Goal: Task Accomplishment & Management: Complete application form

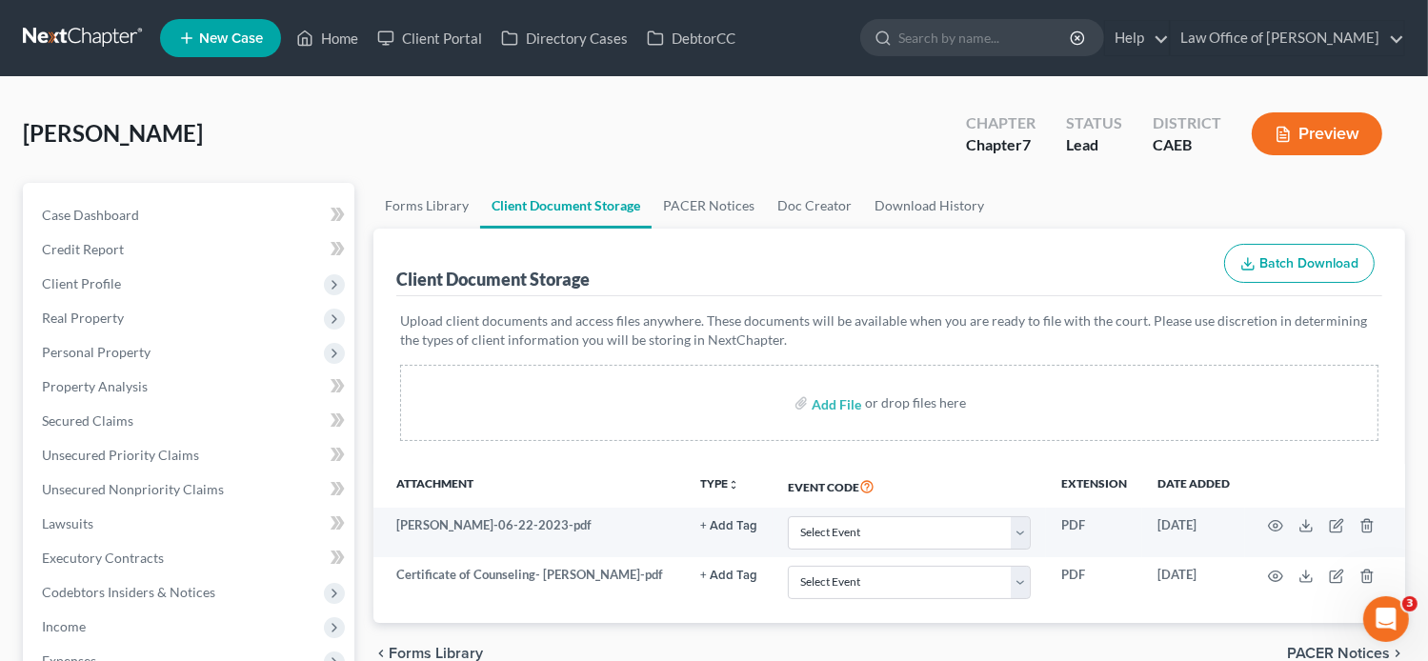
click at [244, 32] on span "New Case" at bounding box center [231, 38] width 64 height 14
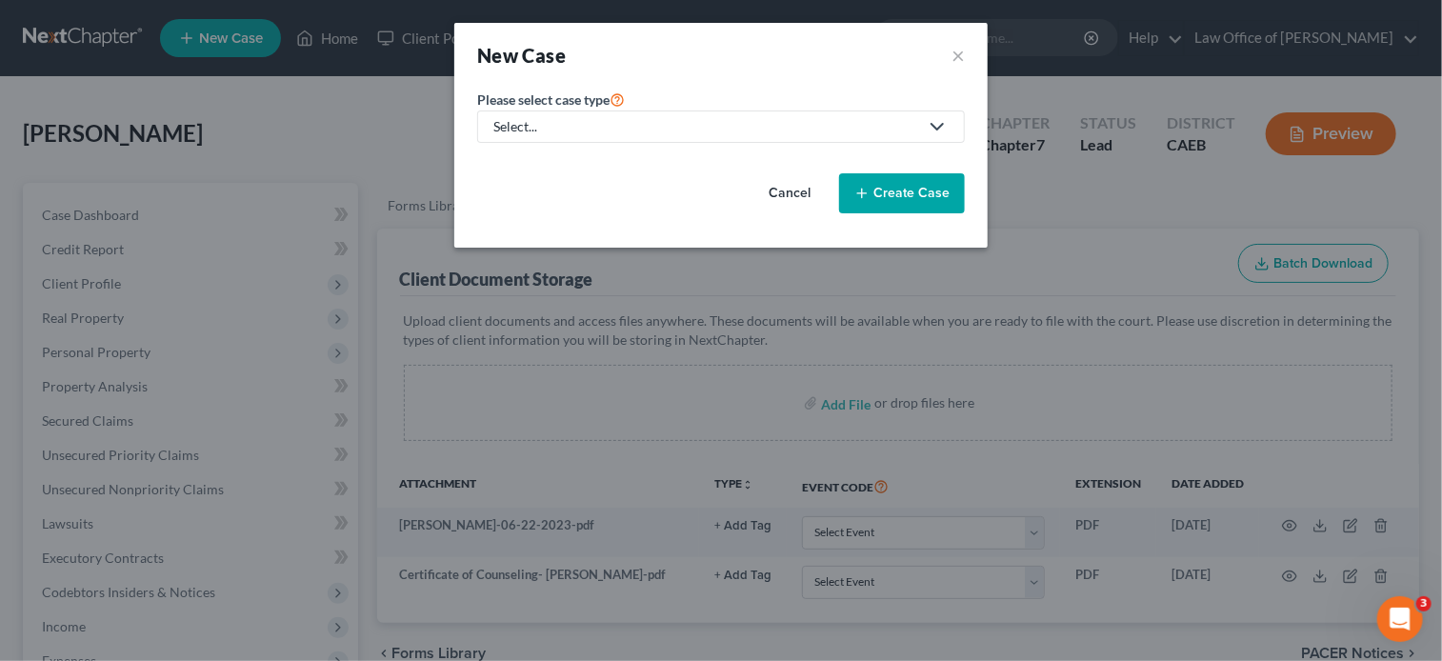
click at [759, 133] on div "Select..." at bounding box center [705, 126] width 425 height 19
click at [541, 171] on div "Bankruptcy" at bounding box center [529, 163] width 69 height 19
select select "8"
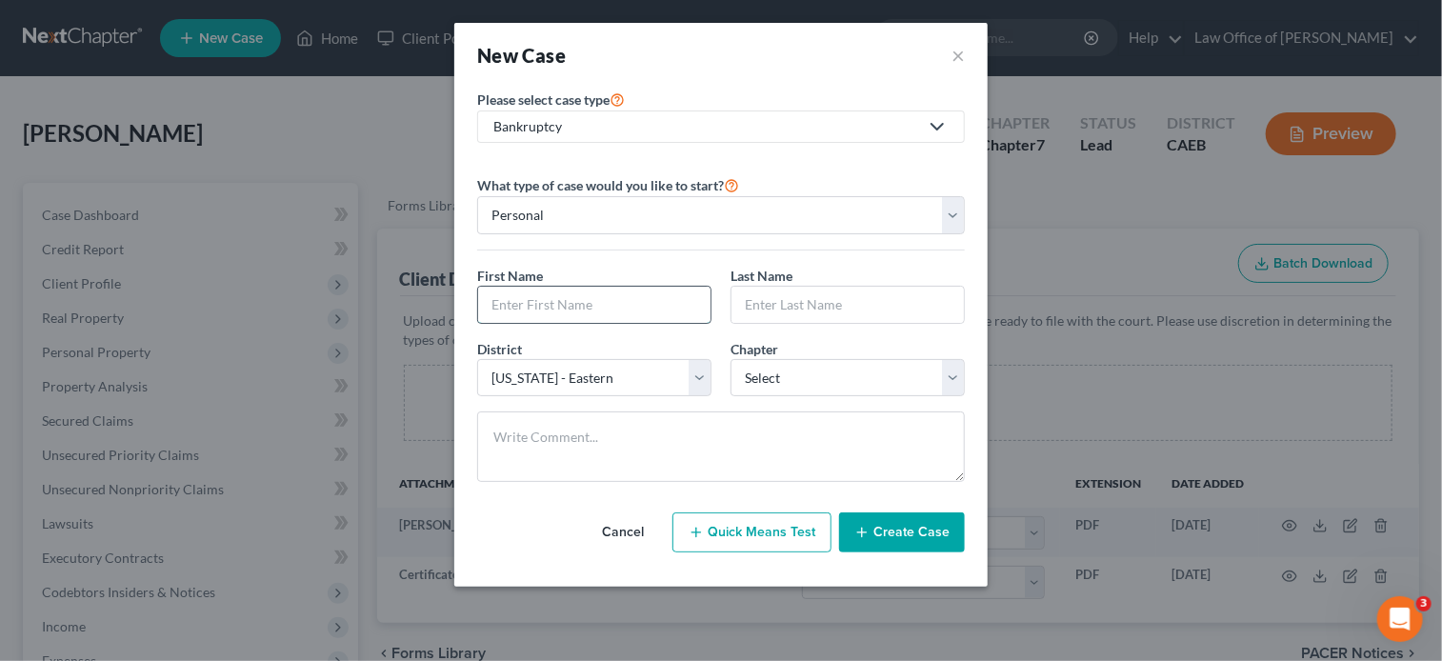
click at [600, 298] on input "text" at bounding box center [594, 305] width 232 height 36
paste input "[PERSON_NAME]"
type input "[PERSON_NAME]"
click at [751, 303] on input "text" at bounding box center [848, 305] width 232 height 36
paste input "[PERSON_NAME]"
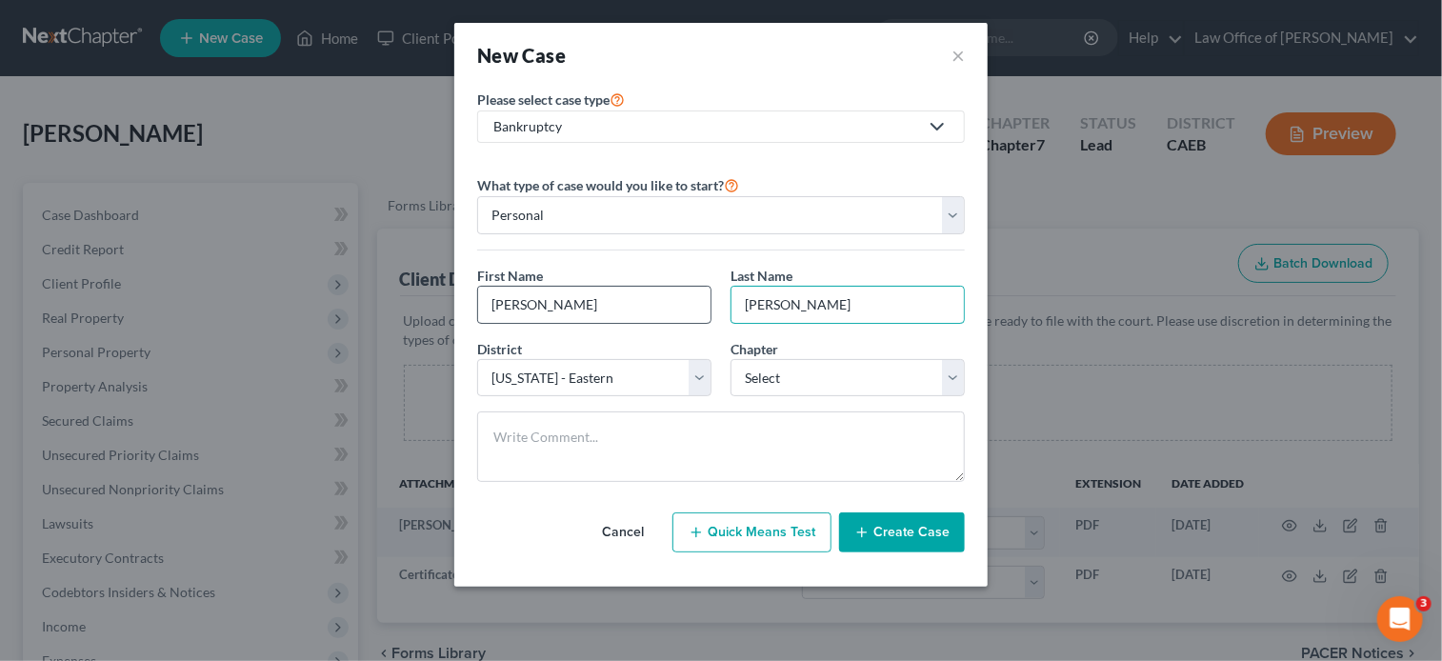
type input "[PERSON_NAME]"
click at [593, 311] on input "[PERSON_NAME]" at bounding box center [594, 305] width 232 height 36
type input "[PERSON_NAME]"
click at [779, 304] on input "[PERSON_NAME]" at bounding box center [848, 305] width 232 height 36
type input "[PERSON_NAME]"
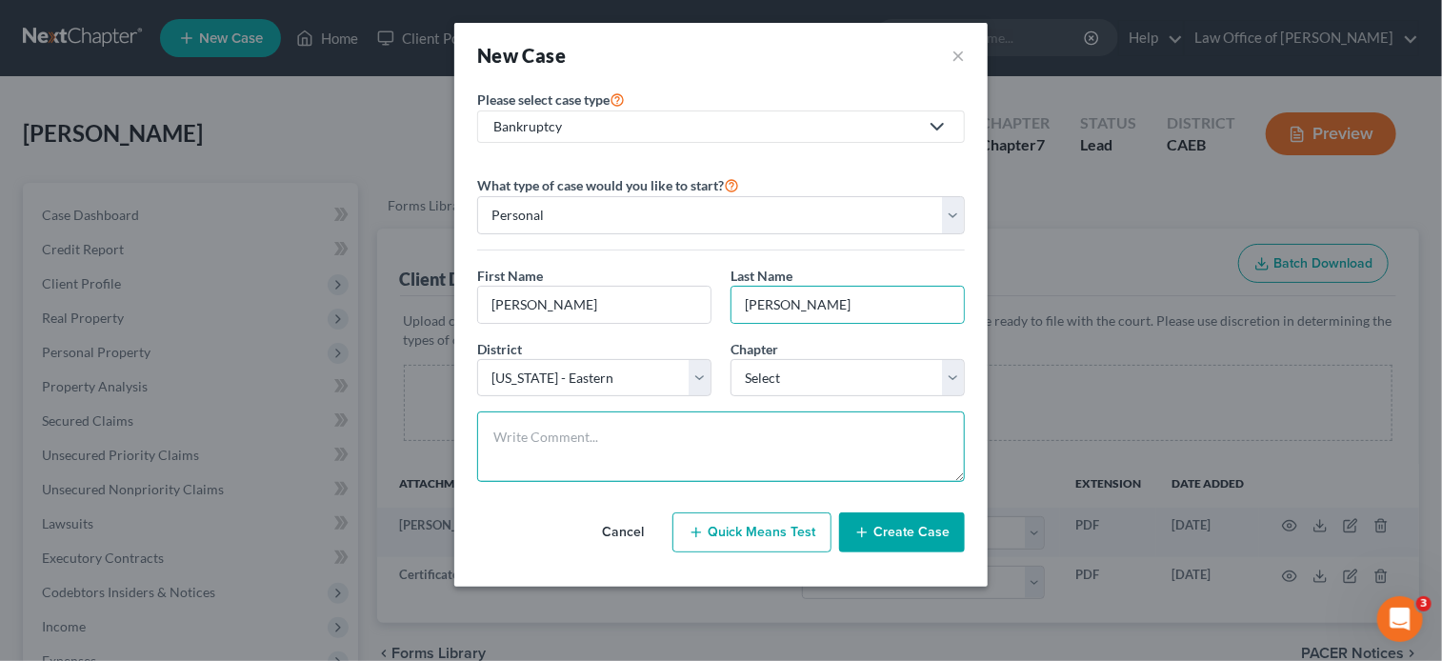
click at [842, 412] on textarea at bounding box center [721, 447] width 488 height 70
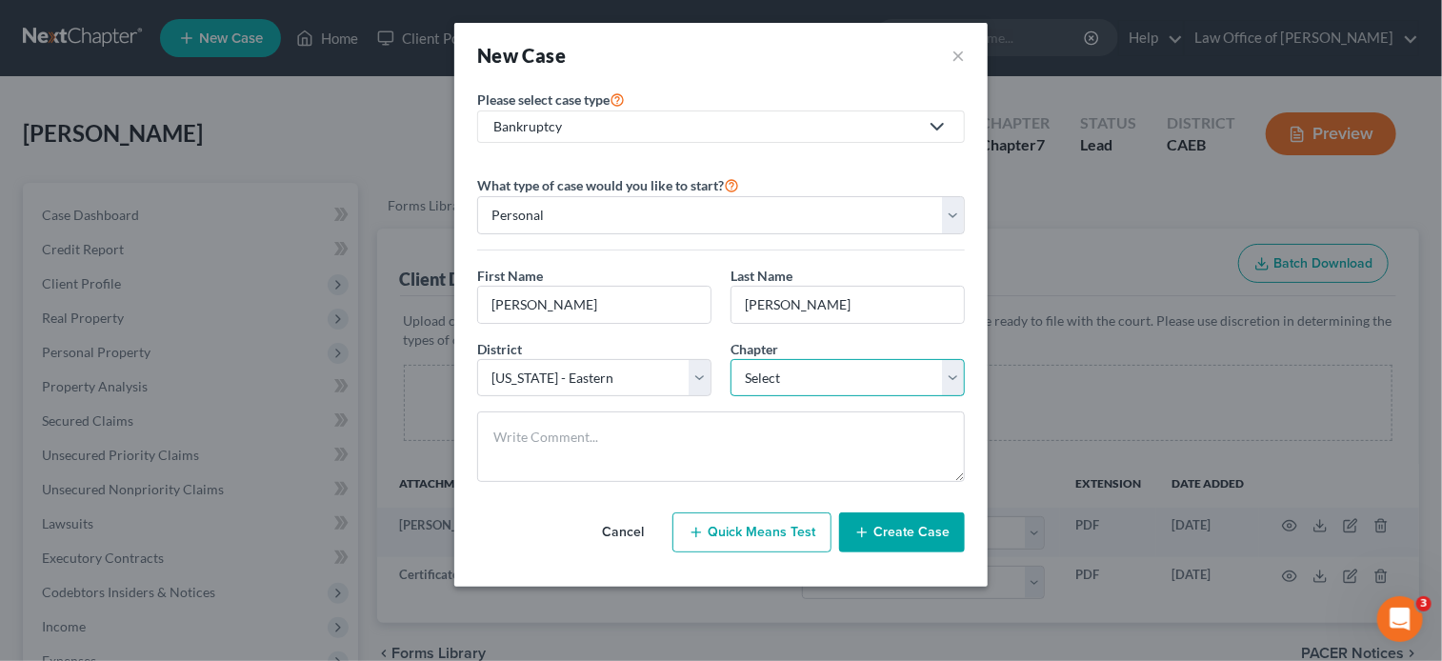
click at [791, 363] on select "Select 7 11 12 13" at bounding box center [848, 378] width 234 height 38
select select "0"
click at [731, 359] on select "Select 7 11 12 13" at bounding box center [848, 378] width 234 height 38
click at [495, 309] on input "[PERSON_NAME]" at bounding box center [594, 305] width 232 height 36
type input "[PERSON_NAME]"
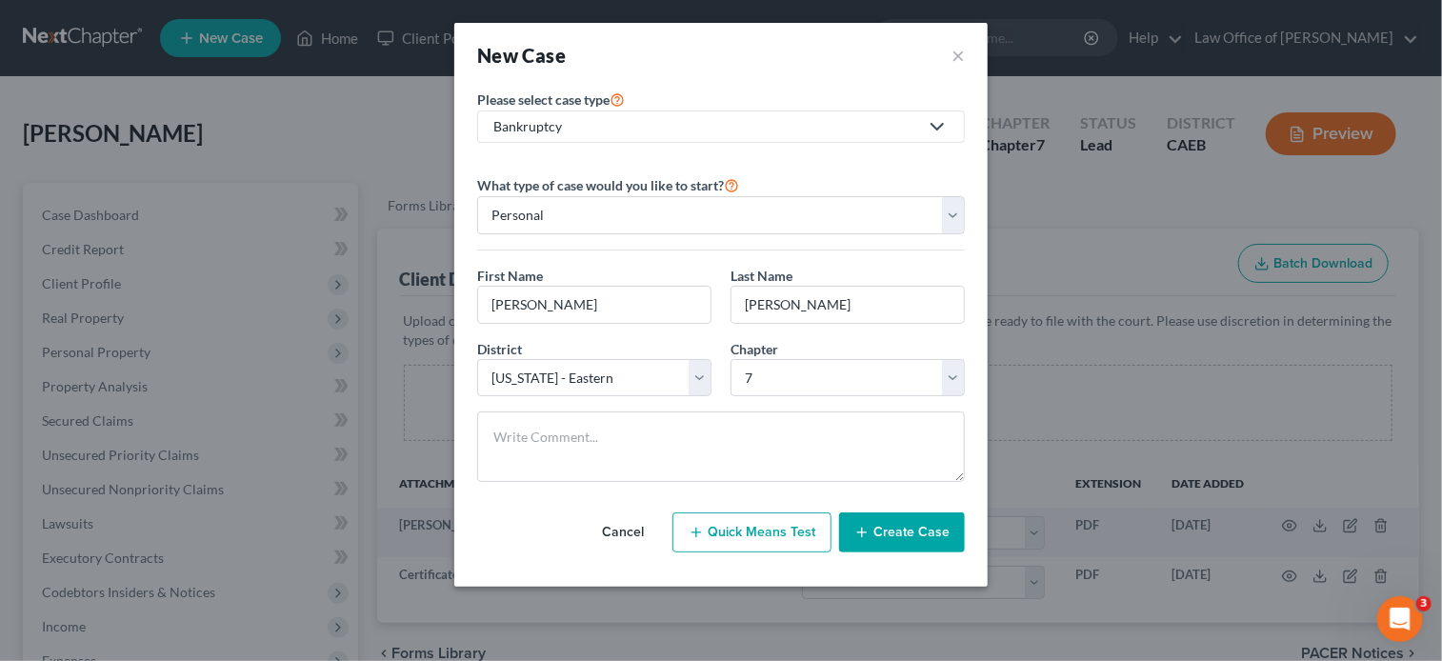
click at [903, 530] on button "Create Case" at bounding box center [902, 532] width 126 height 40
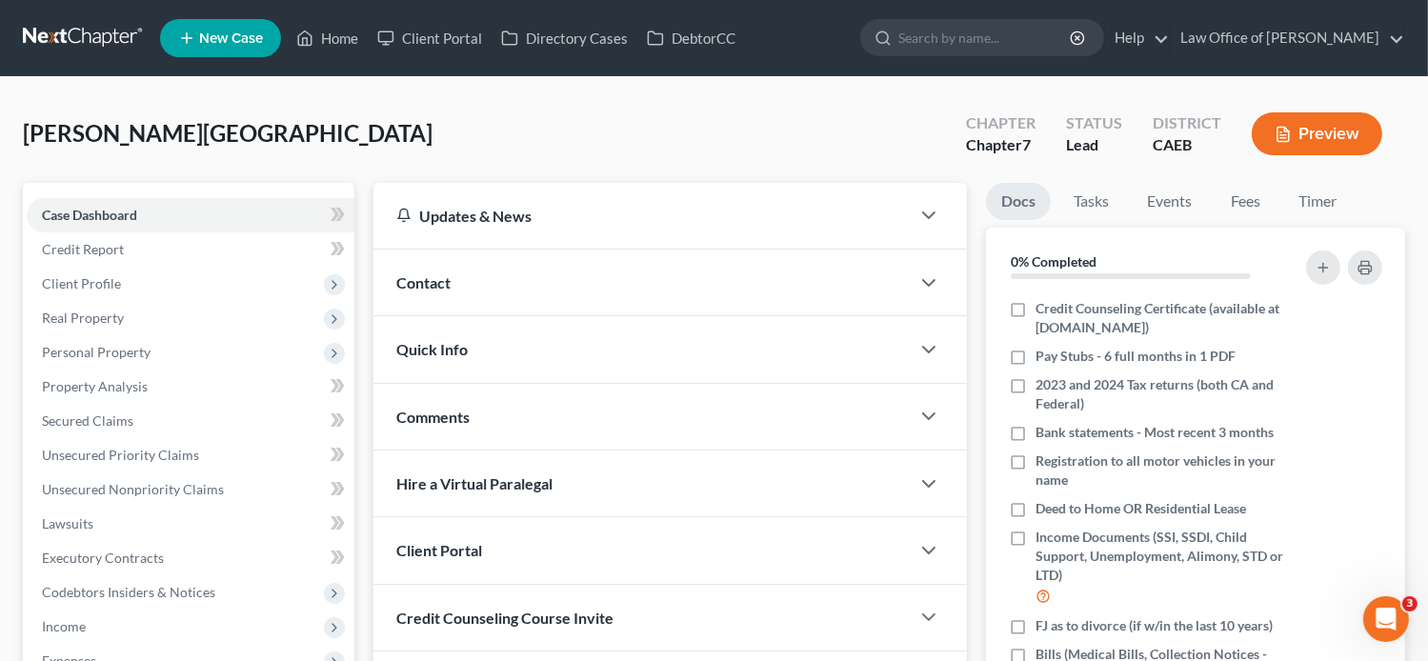
click at [436, 138] on div "[PERSON_NAME] Upgraded Chapter Chapter 7 Status Lead District CAEB Preview" at bounding box center [714, 141] width 1382 height 83
click at [1240, 206] on link "Fees" at bounding box center [1245, 201] width 61 height 37
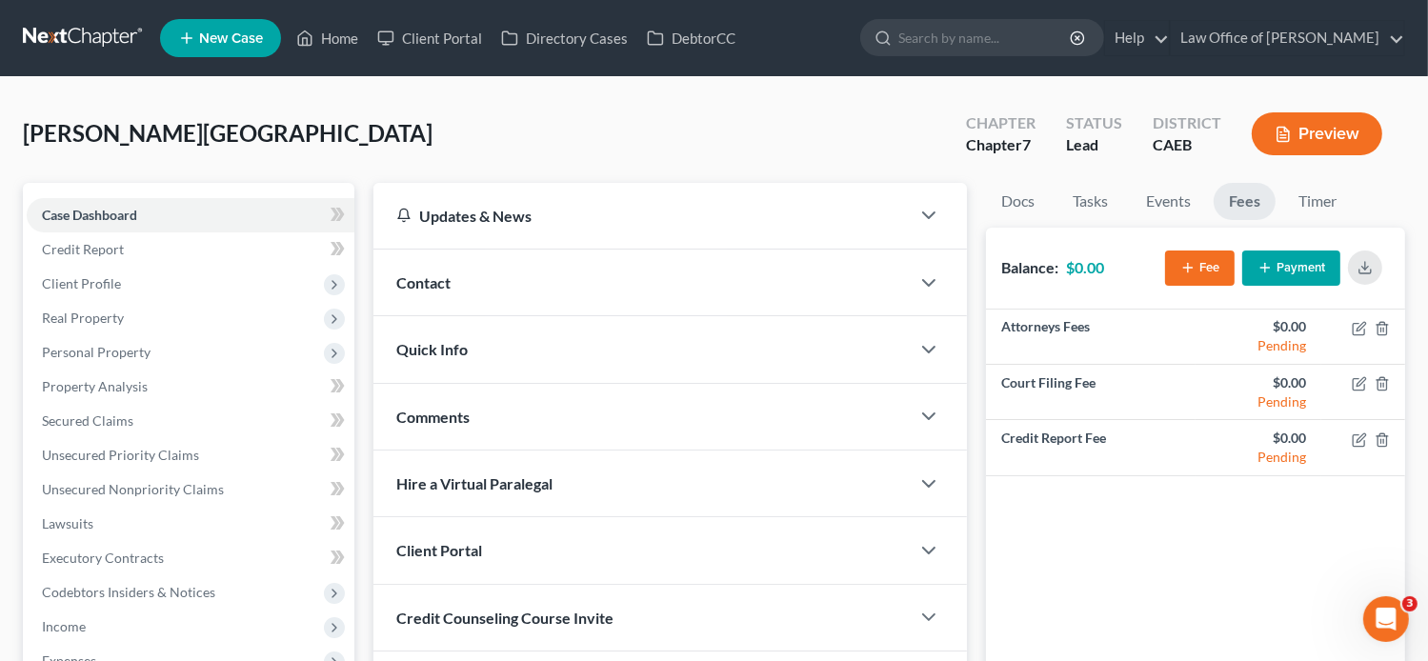
click at [1200, 271] on button "Fee" at bounding box center [1200, 268] width 70 height 35
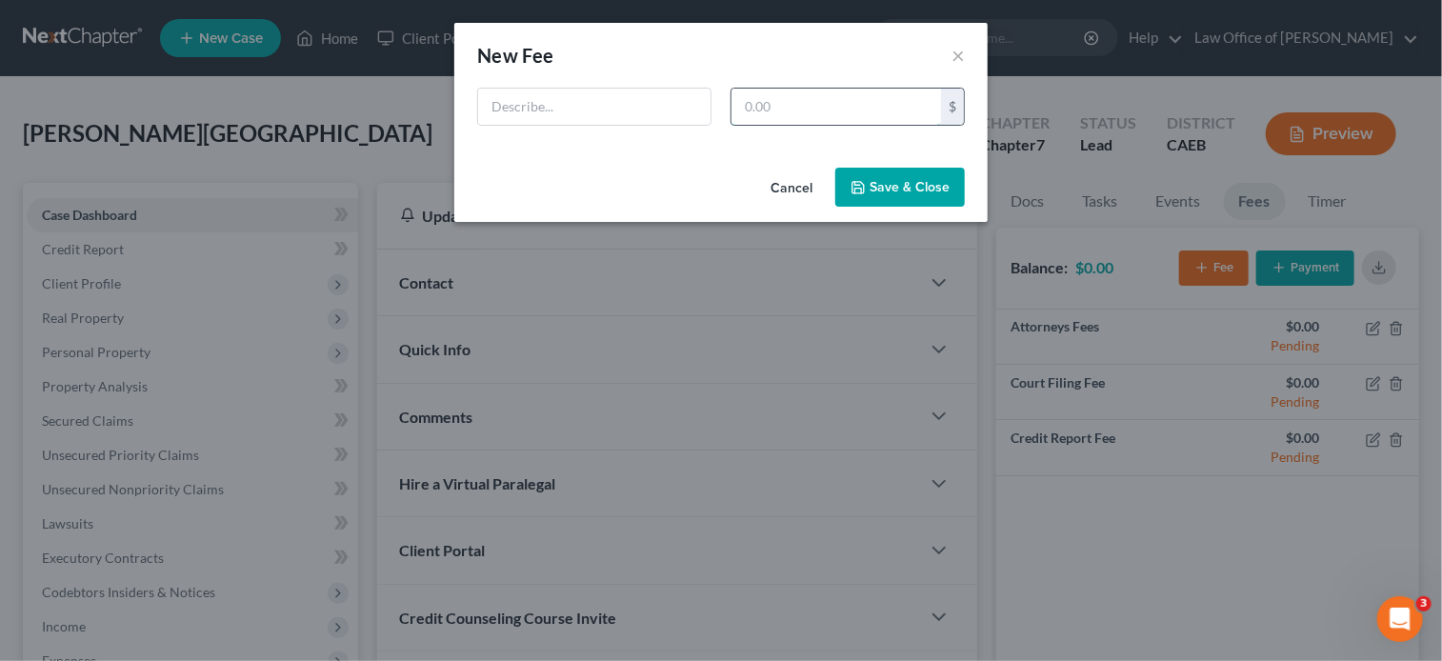
click at [911, 111] on input "text" at bounding box center [837, 107] width 210 height 36
type input "2,478"
click at [667, 101] on input "text" at bounding box center [594, 107] width 232 height 36
type input "Retainer Agreement"
click at [889, 188] on button "Save & Close" at bounding box center [900, 188] width 130 height 40
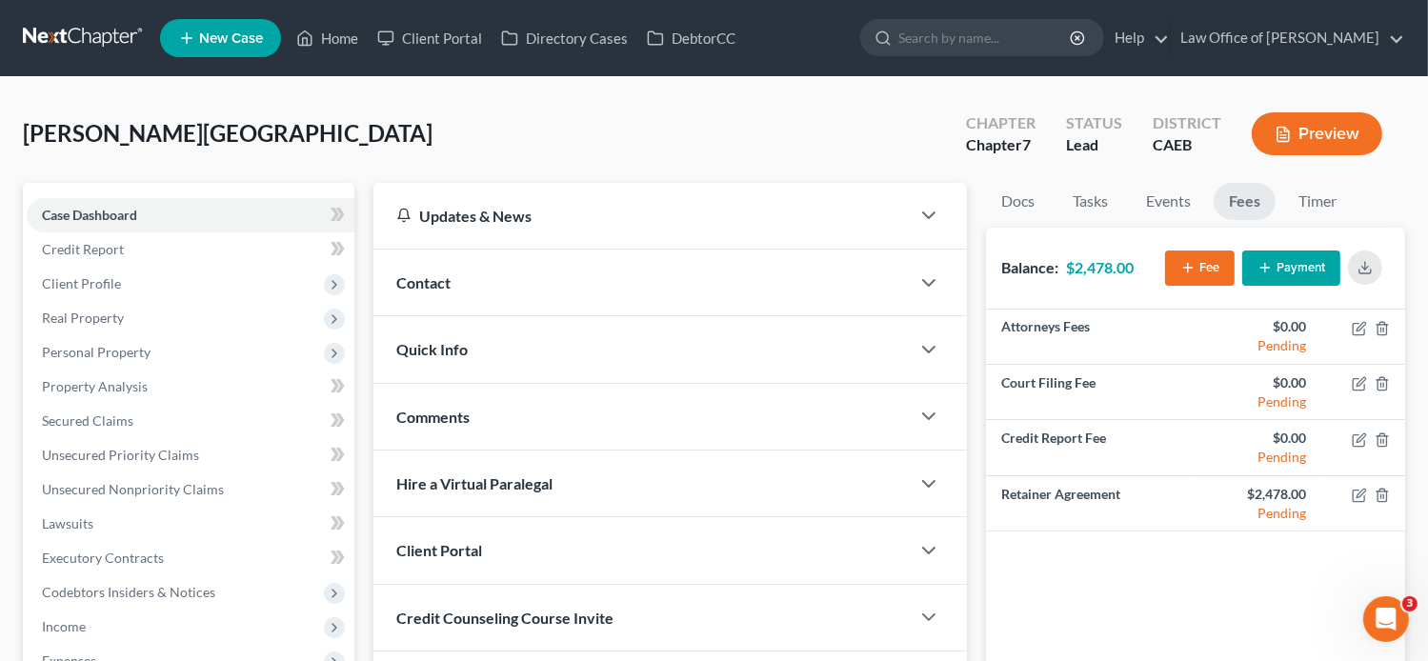
click at [449, 143] on div "[PERSON_NAME] Upgraded Chapter Chapter 7 Status Lead District CAEB Preview" at bounding box center [714, 141] width 1382 height 83
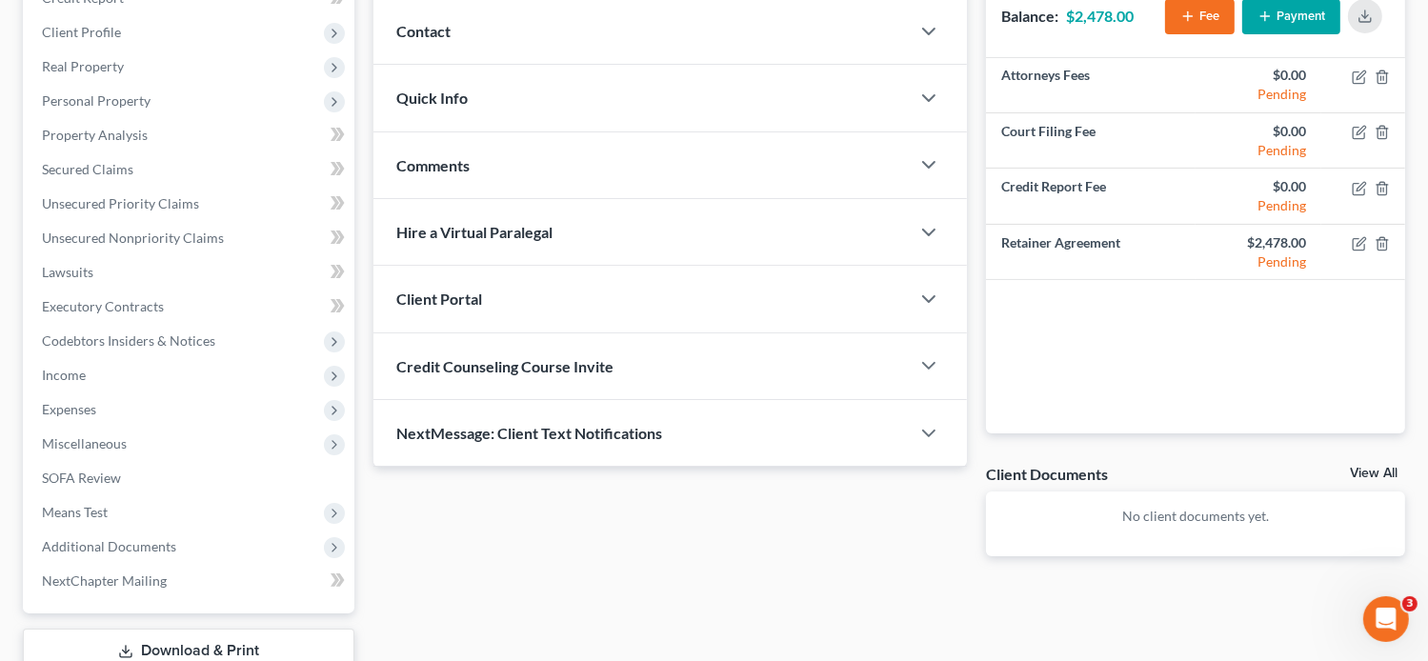
scroll to position [267, 0]
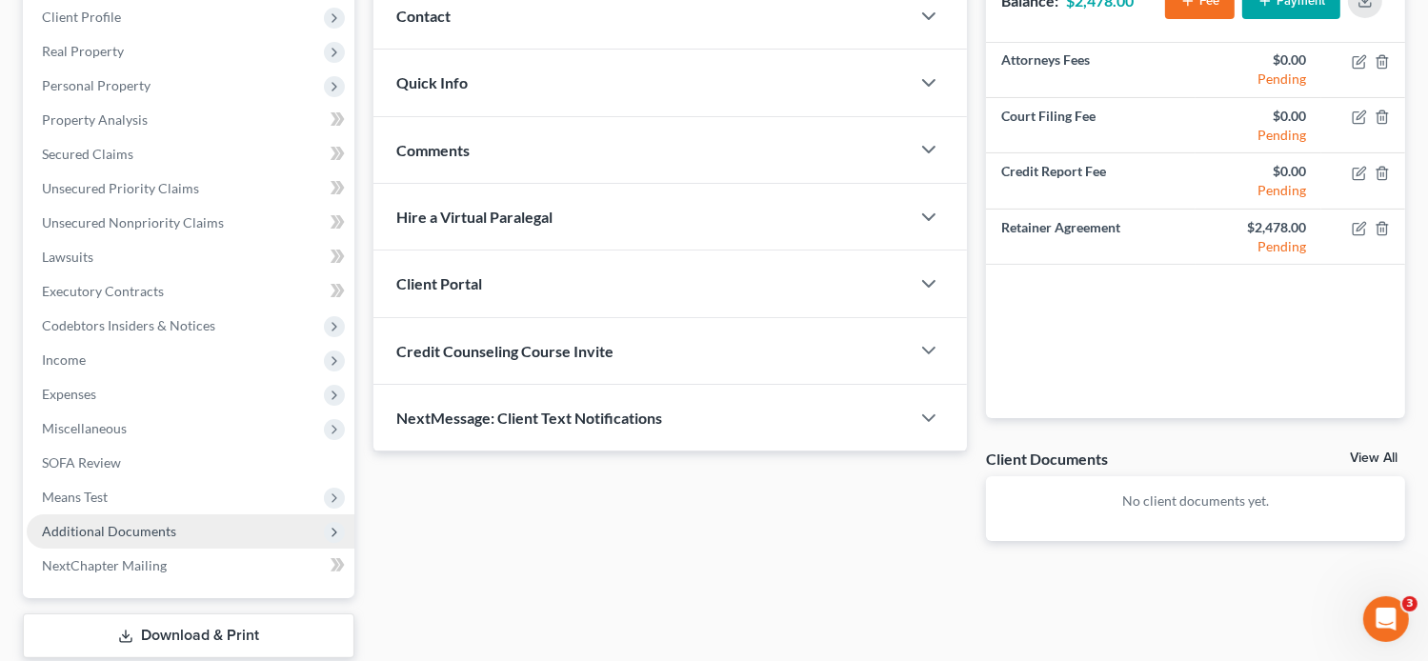
click at [168, 515] on span "Additional Documents" at bounding box center [191, 531] width 328 height 34
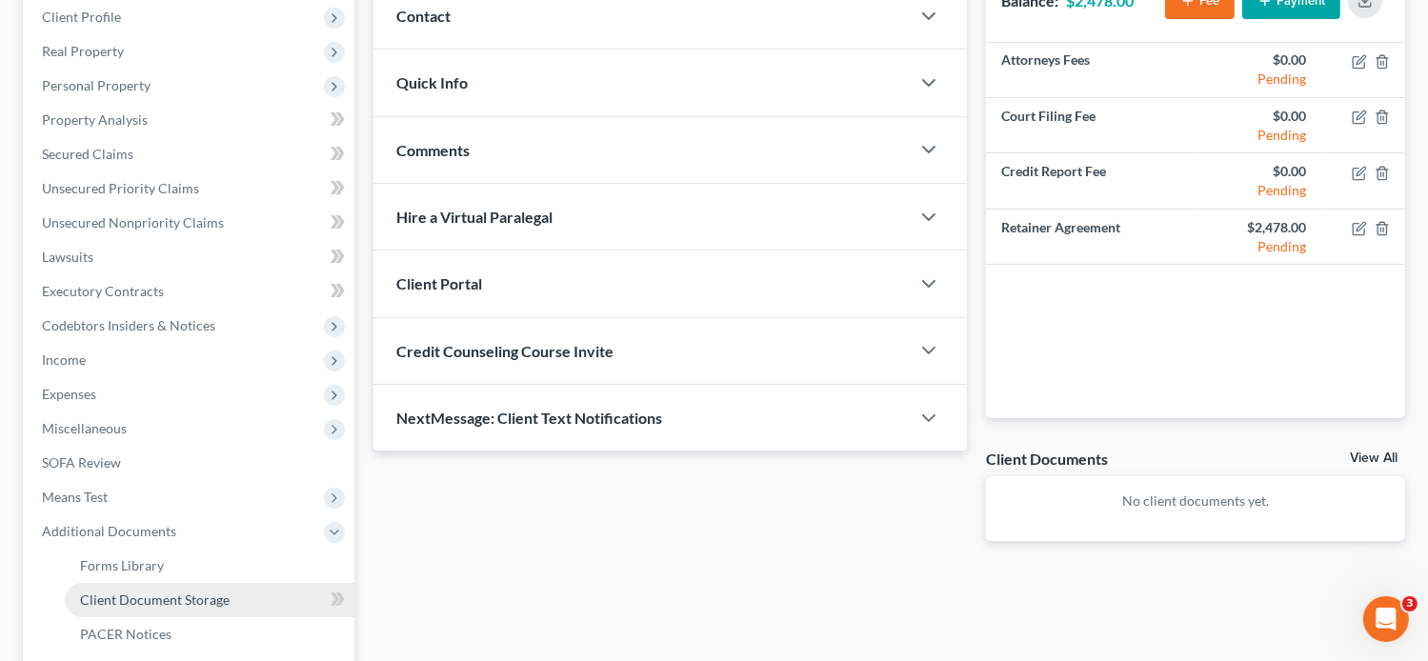
click at [202, 595] on span "Client Document Storage" at bounding box center [155, 600] width 150 height 16
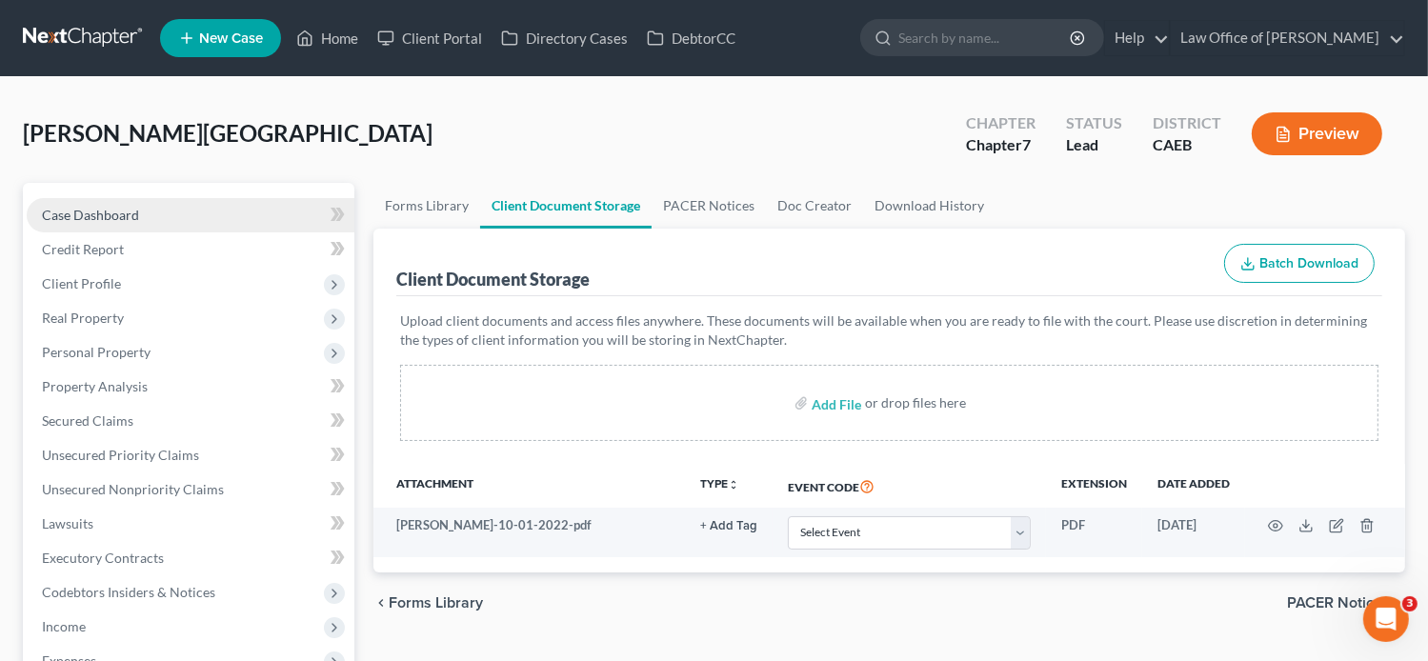
click at [151, 203] on link "Case Dashboard" at bounding box center [191, 215] width 328 height 34
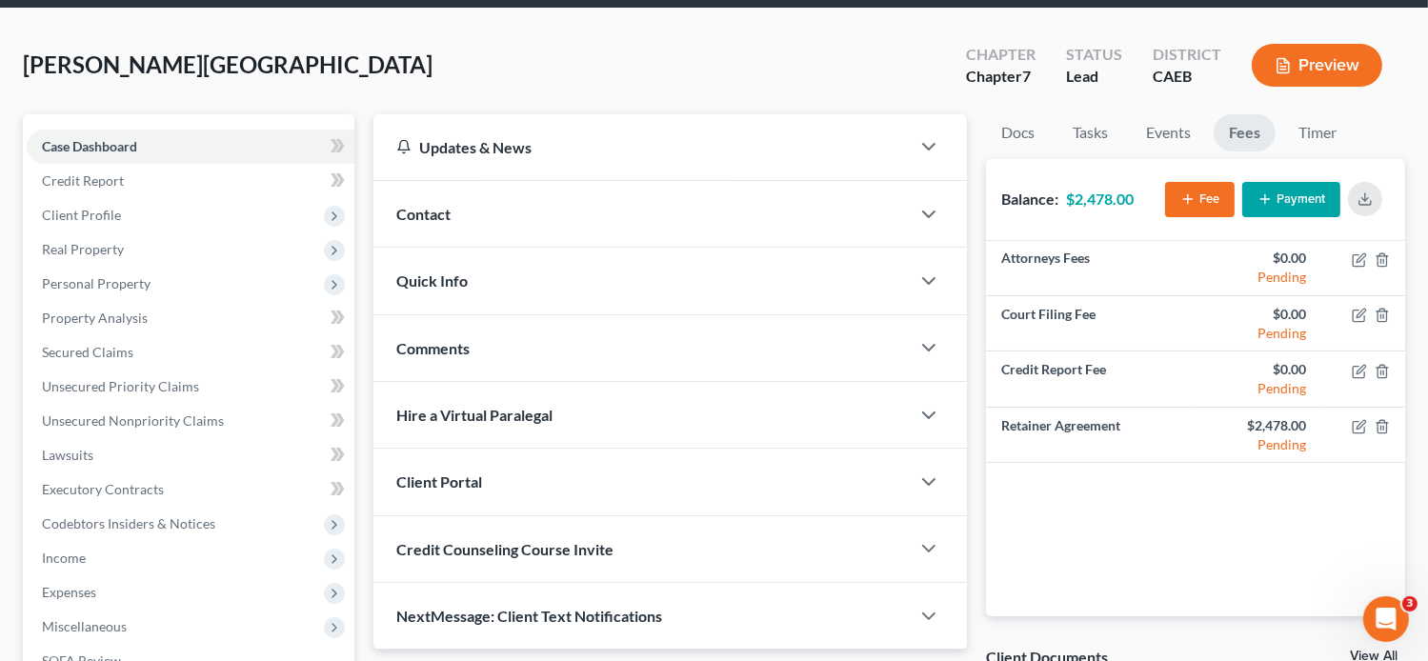
scroll to position [47, 0]
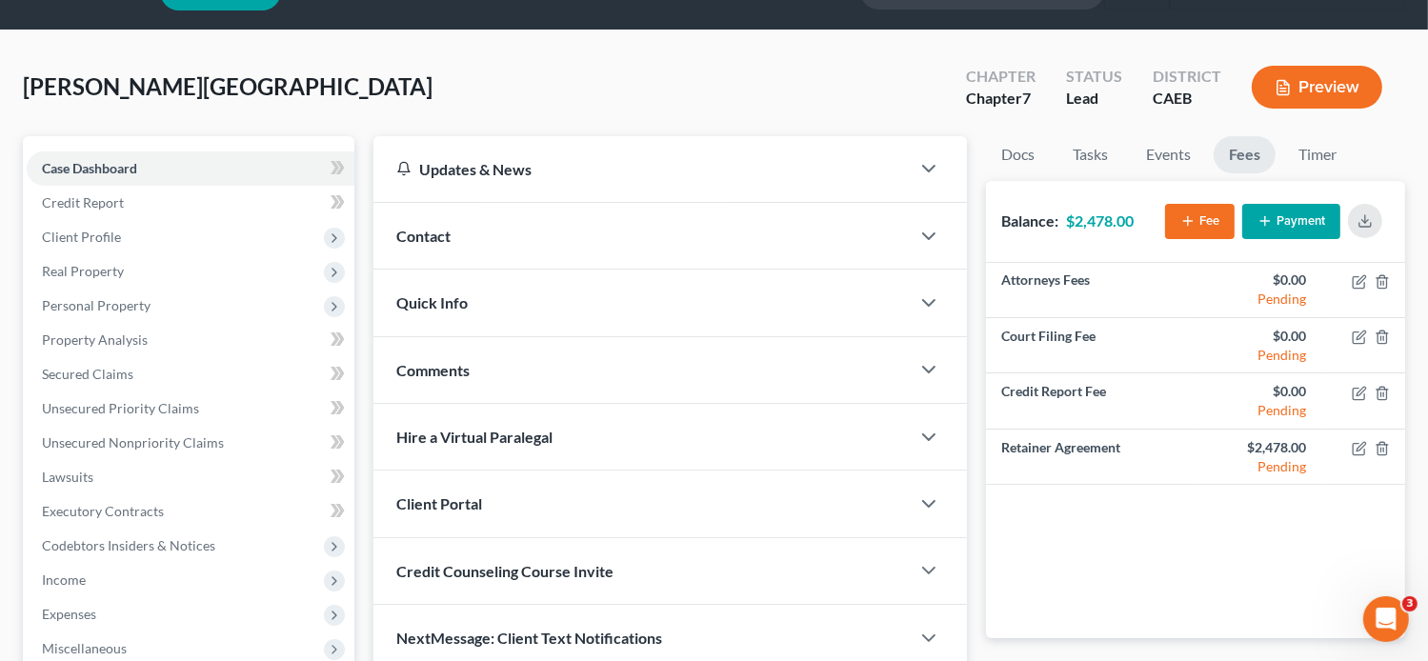
click at [443, 237] on span "Contact" at bounding box center [423, 236] width 54 height 18
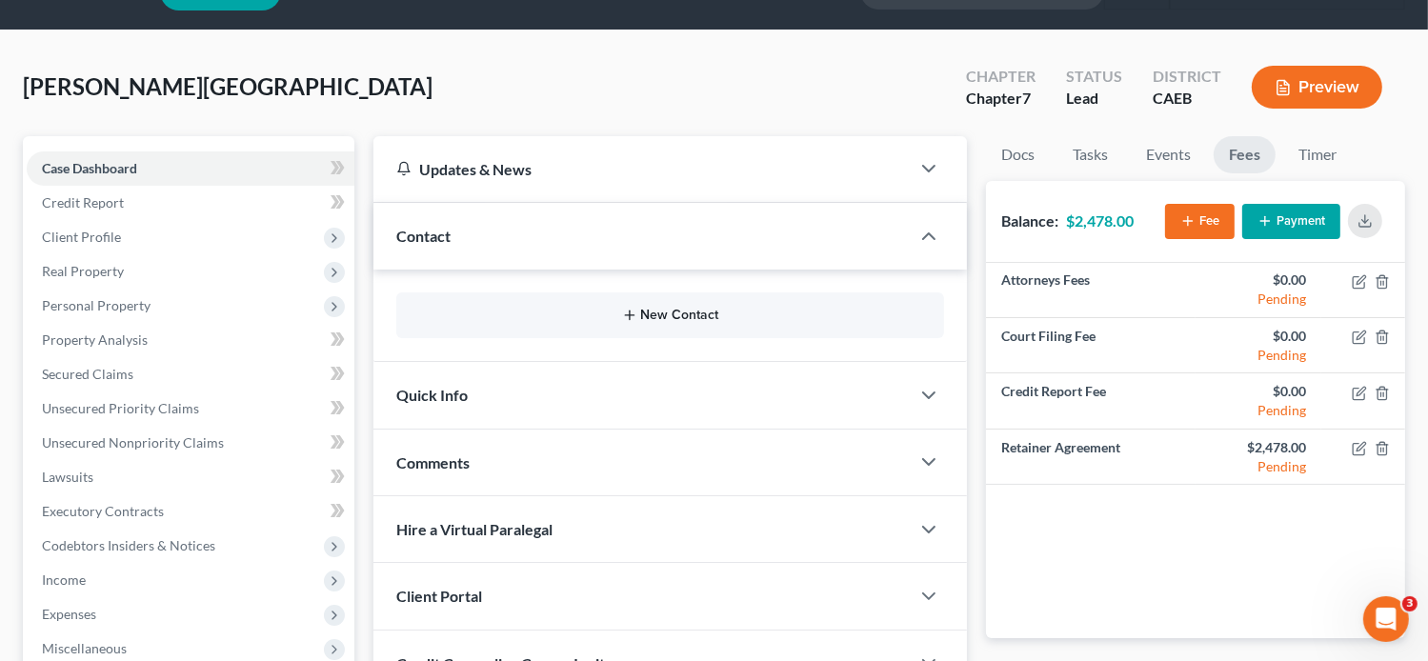
click at [633, 317] on icon "button" at bounding box center [629, 315] width 15 height 15
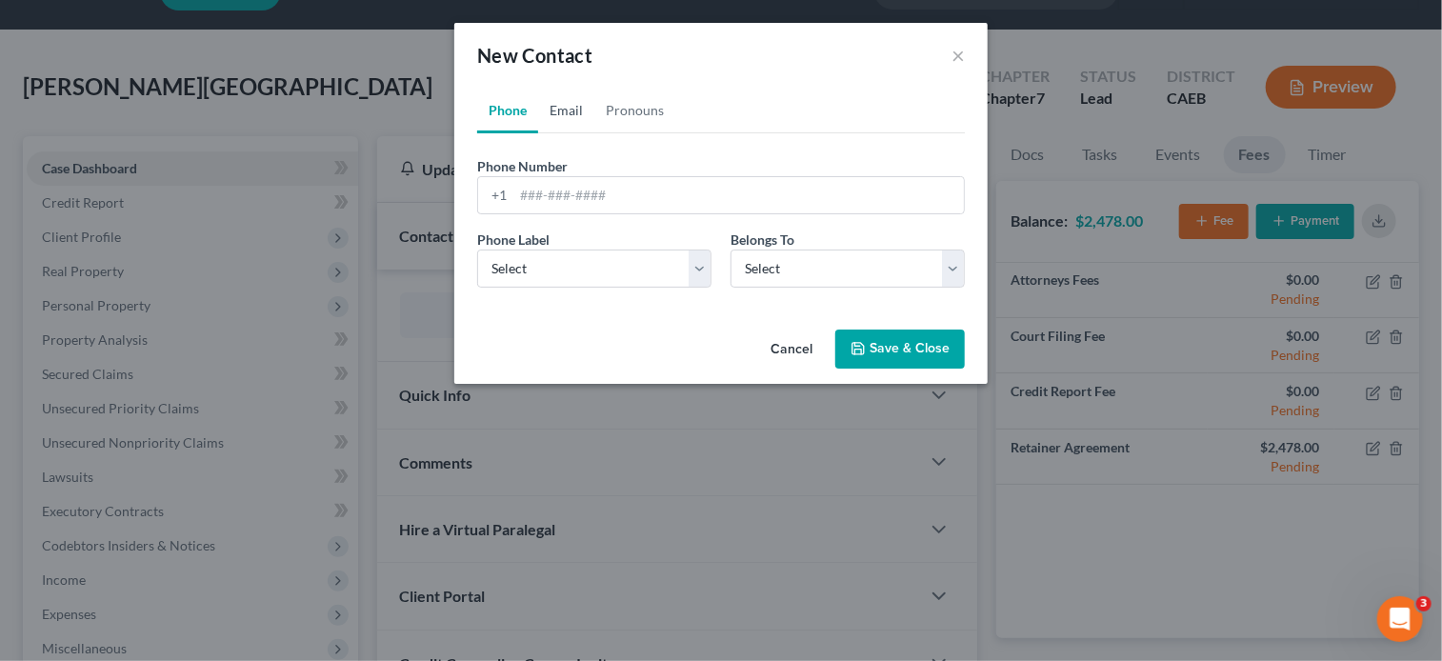
click at [576, 118] on link "Email" at bounding box center [566, 111] width 56 height 46
click at [594, 179] on input "email" at bounding box center [738, 195] width 451 height 36
paste input "[EMAIL_ADDRESS][DOMAIN_NAME]"
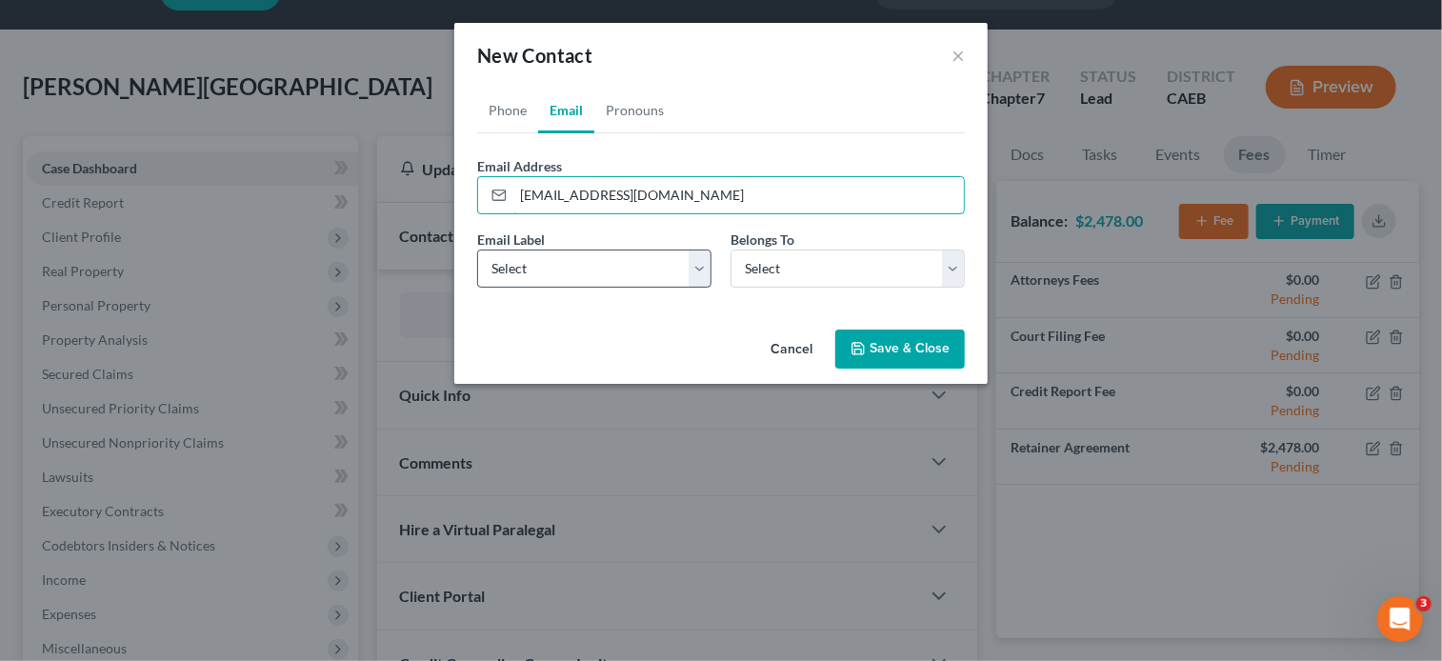
type input "[EMAIL_ADDRESS][DOMAIN_NAME]"
click at [612, 270] on select "Select Home Work Other" at bounding box center [594, 269] width 234 height 38
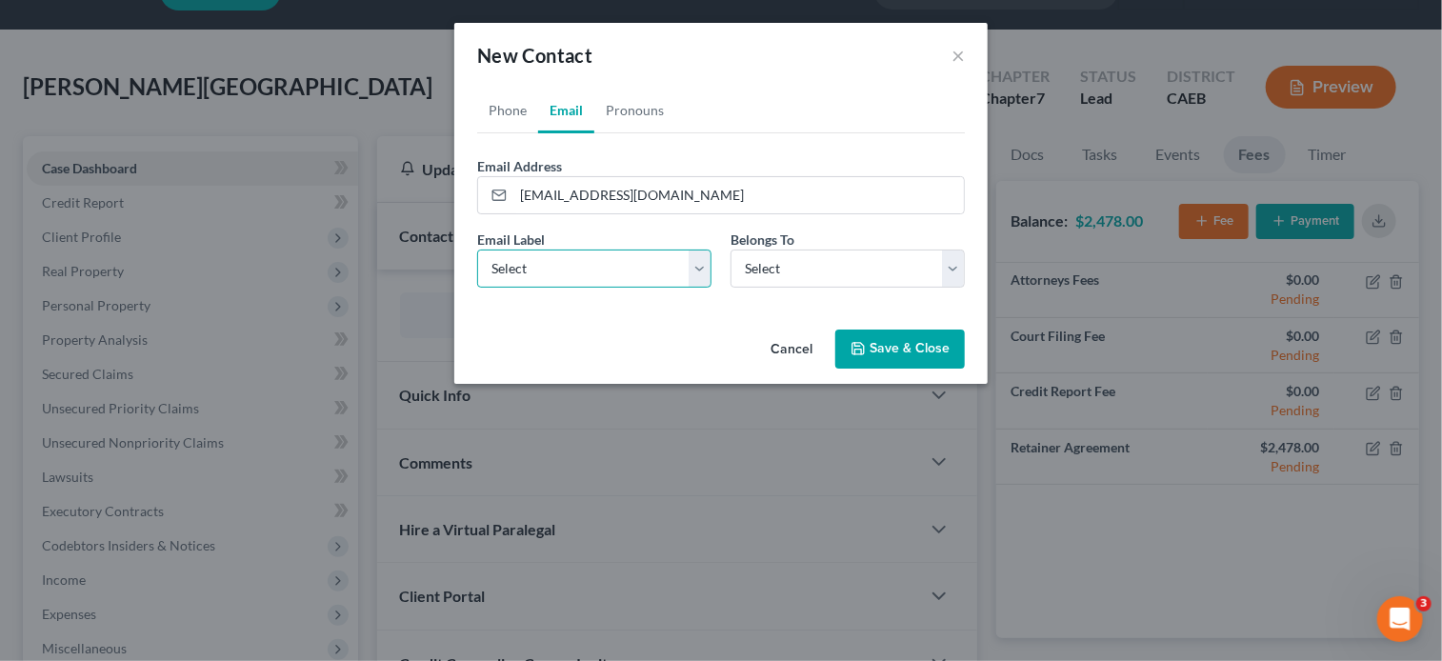
select select "0"
click at [477, 250] on select "Select Home Work Other" at bounding box center [594, 269] width 234 height 38
click at [847, 247] on div "Belongs To * Select Client Other" at bounding box center [847, 259] width 253 height 58
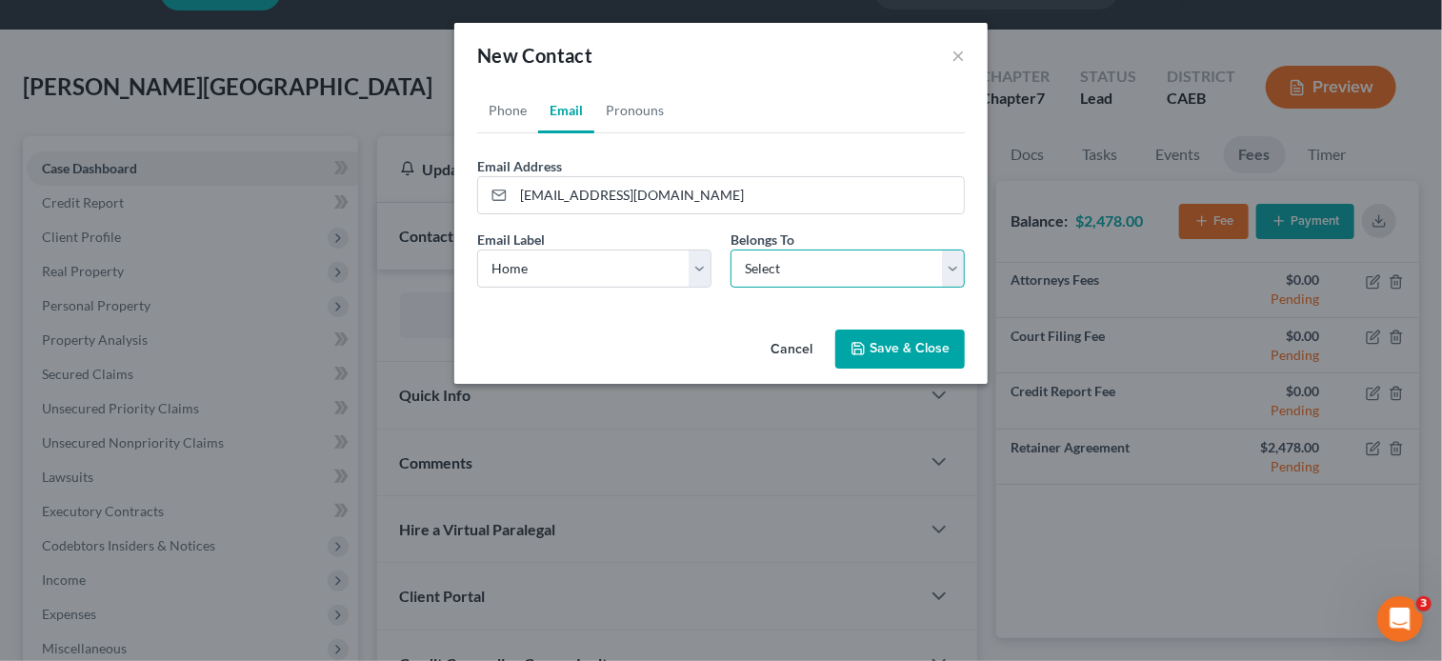
click at [838, 258] on select "Select Client Other" at bounding box center [848, 269] width 234 height 38
select select "0"
click at [731, 250] on select "Select Client Other" at bounding box center [848, 269] width 234 height 38
select select "0"
click at [507, 105] on link "Phone" at bounding box center [507, 111] width 61 height 46
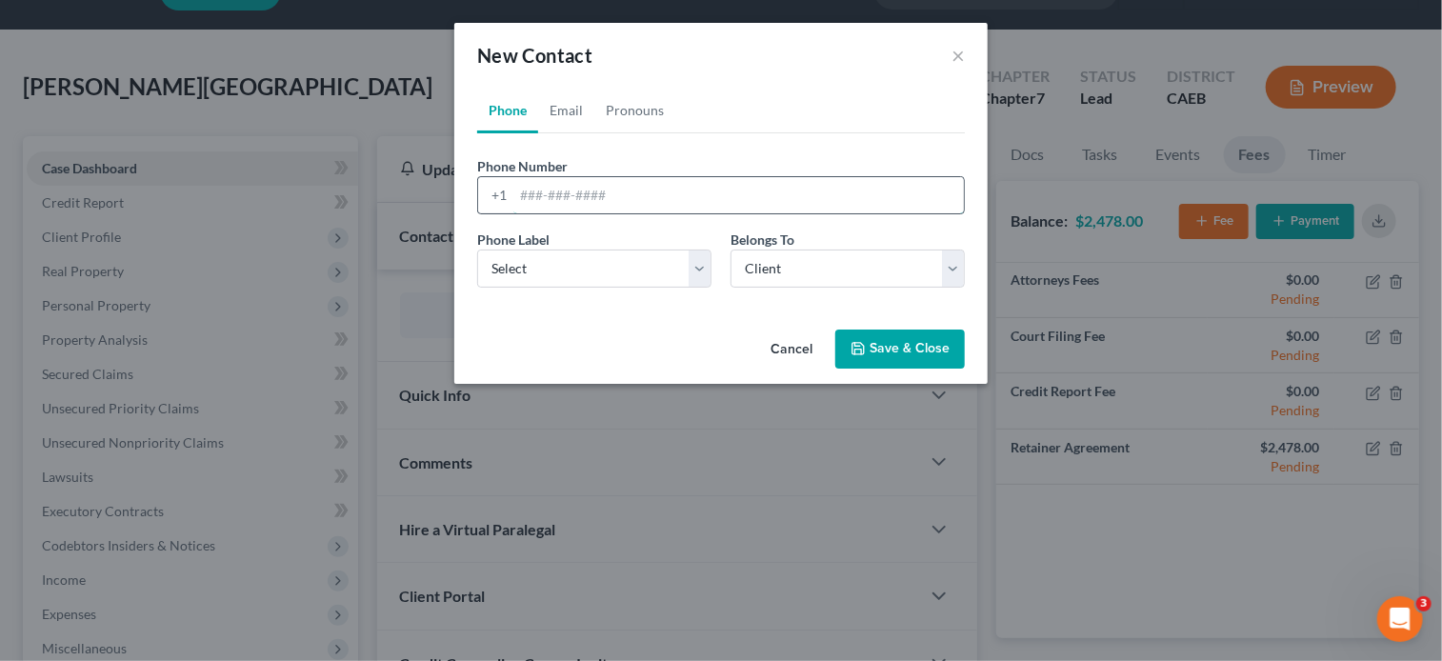
click at [561, 192] on input "tel" at bounding box center [738, 195] width 451 height 36
paste input "[PHONE_NUMBER]"
type input "[PHONE_NUMBER]"
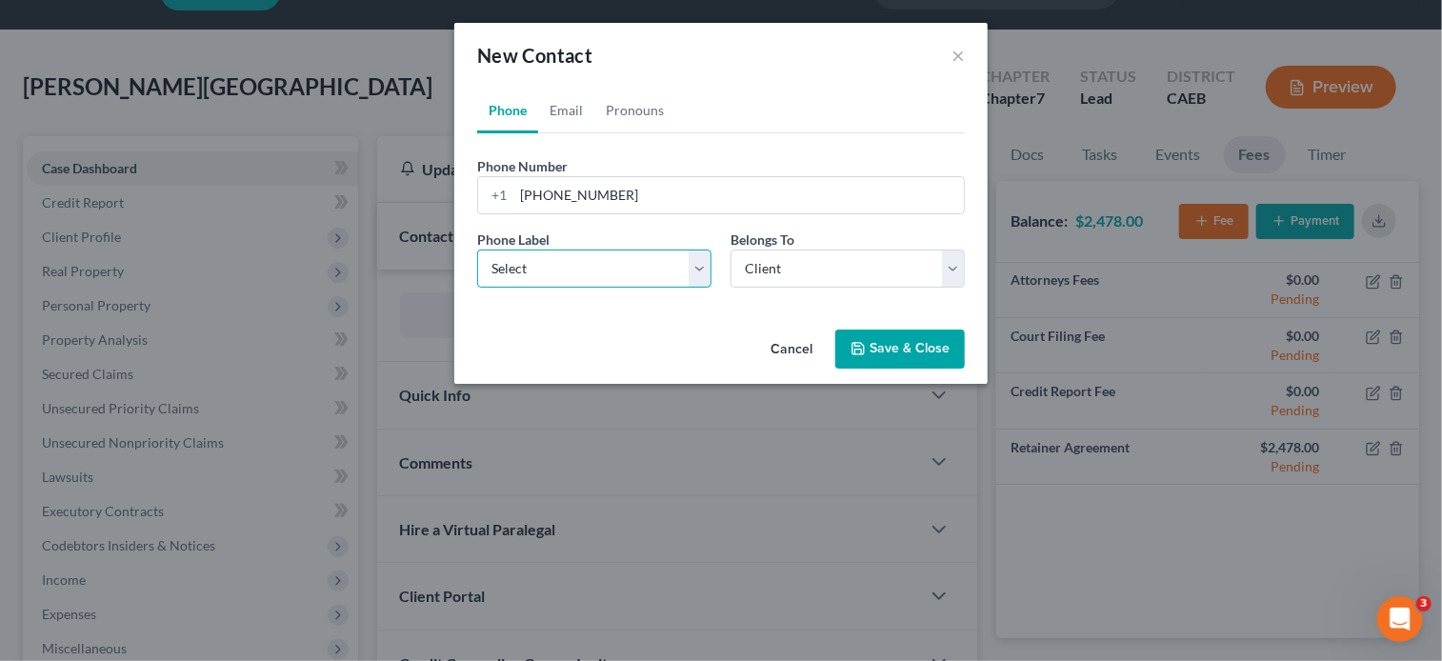
click at [568, 271] on select "Select Mobile Home Work Other" at bounding box center [594, 269] width 234 height 38
select select "0"
click at [477, 250] on select "Select Mobile Home Work Other" at bounding box center [594, 269] width 234 height 38
click at [870, 351] on button "Save & Close" at bounding box center [900, 350] width 130 height 40
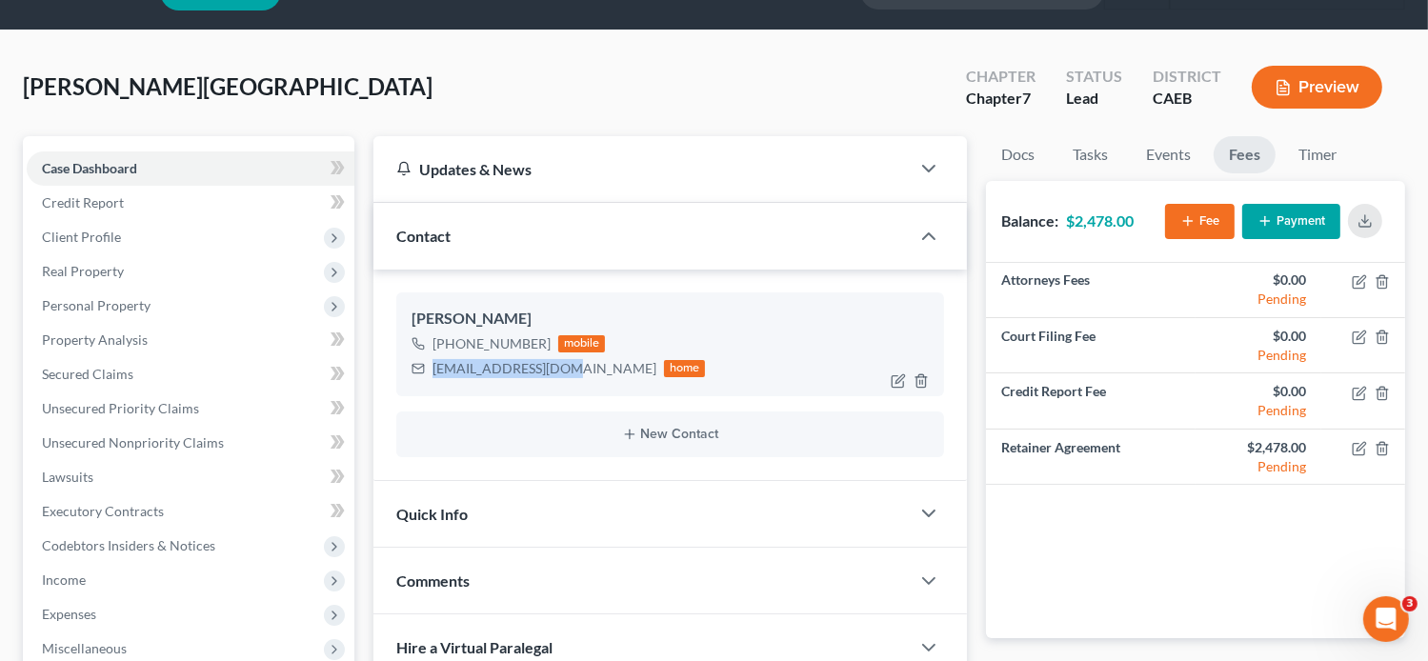
drag, startPoint x: 565, startPoint y: 367, endPoint x: 432, endPoint y: 367, distance: 133.4
click at [432, 367] on div "[EMAIL_ADDRESS][DOMAIN_NAME]" at bounding box center [544, 368] width 224 height 19
copy div "[EMAIL_ADDRESS][DOMAIN_NAME]"
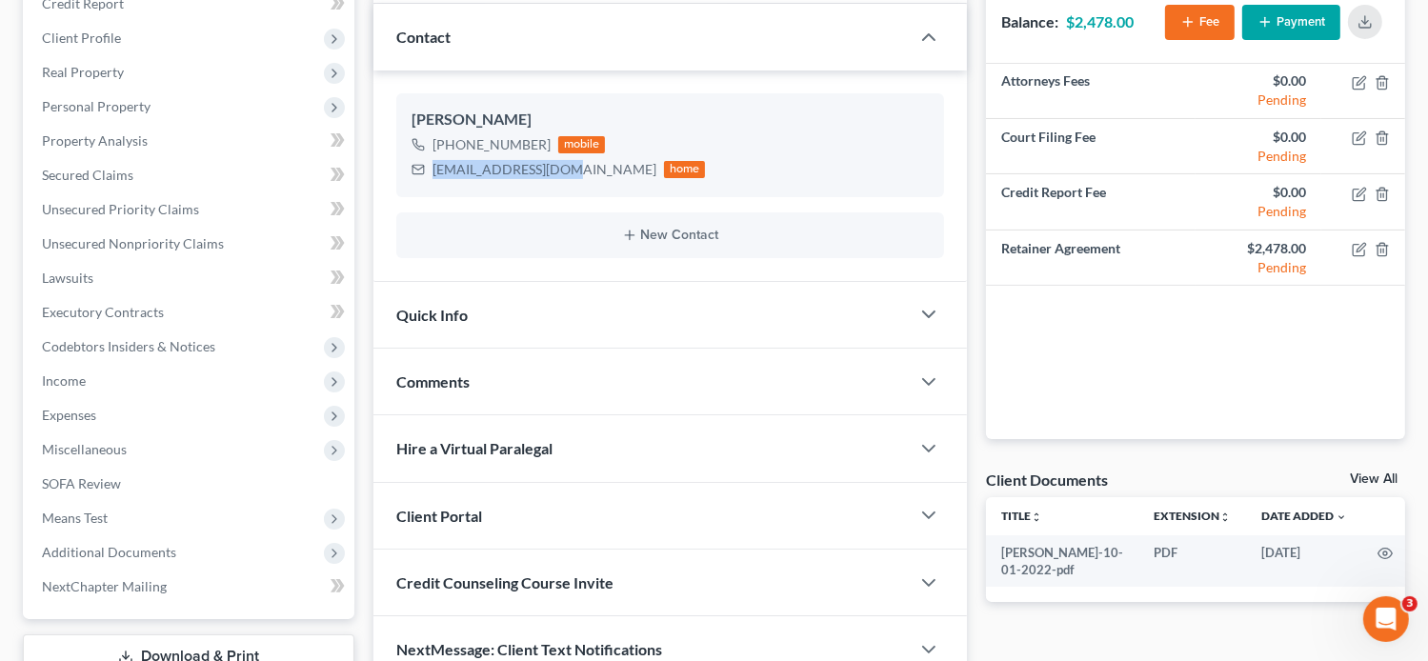
scroll to position [384, 0]
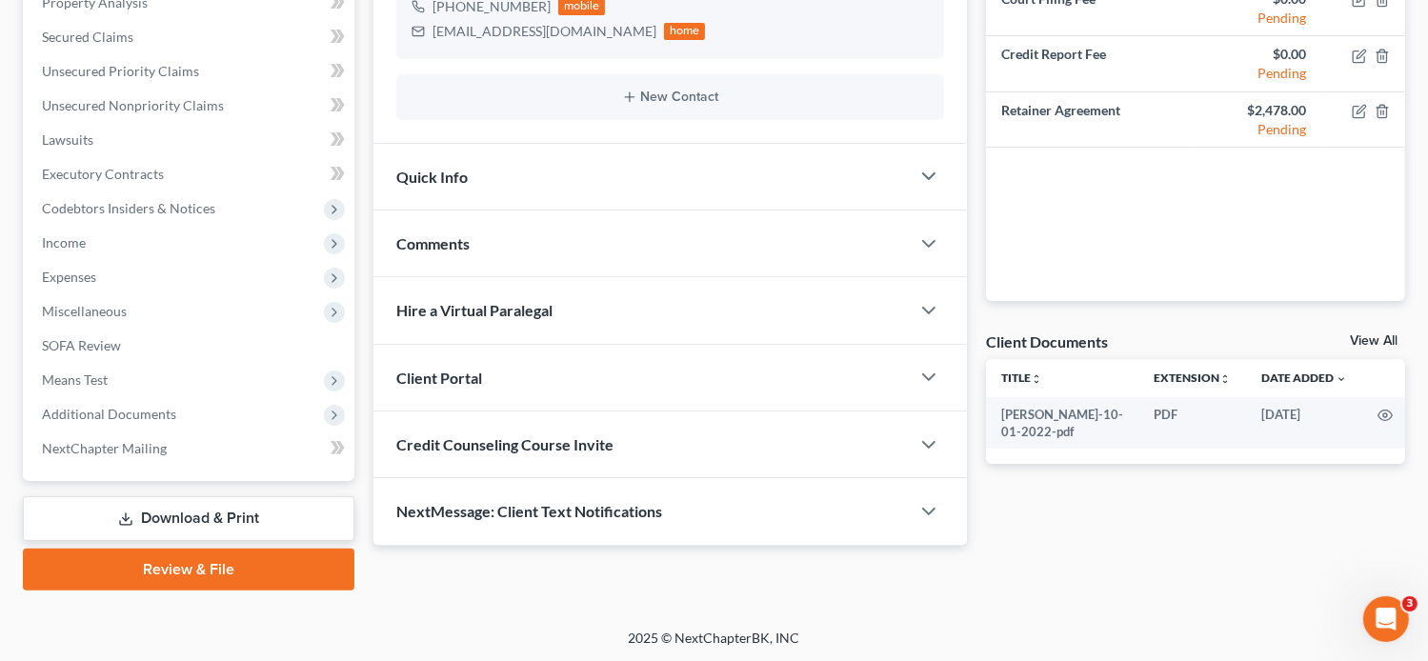
click at [477, 375] on span "Client Portal" at bounding box center [439, 378] width 86 height 18
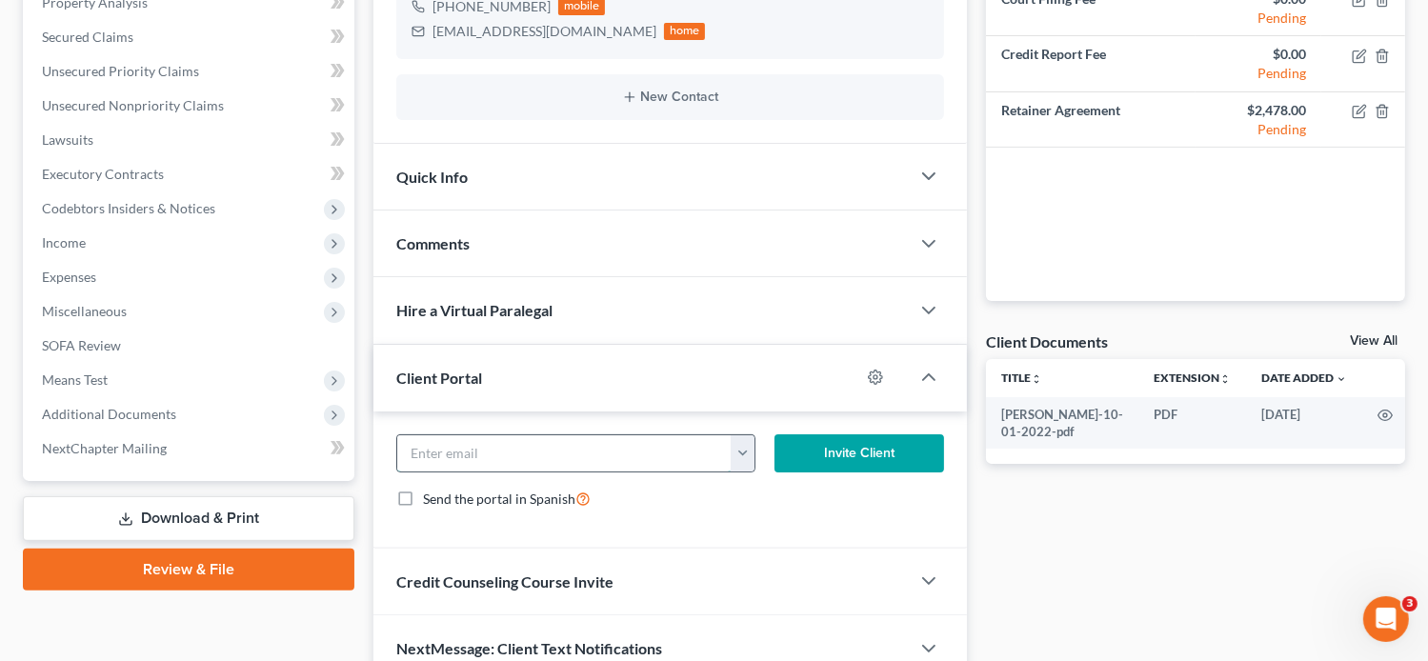
click at [450, 454] on input "email" at bounding box center [564, 453] width 335 height 36
paste input "[EMAIL_ADDRESS][DOMAIN_NAME]"
type input "[EMAIL_ADDRESS][DOMAIN_NAME]"
click at [818, 452] on button "Invite Client" at bounding box center [859, 453] width 171 height 38
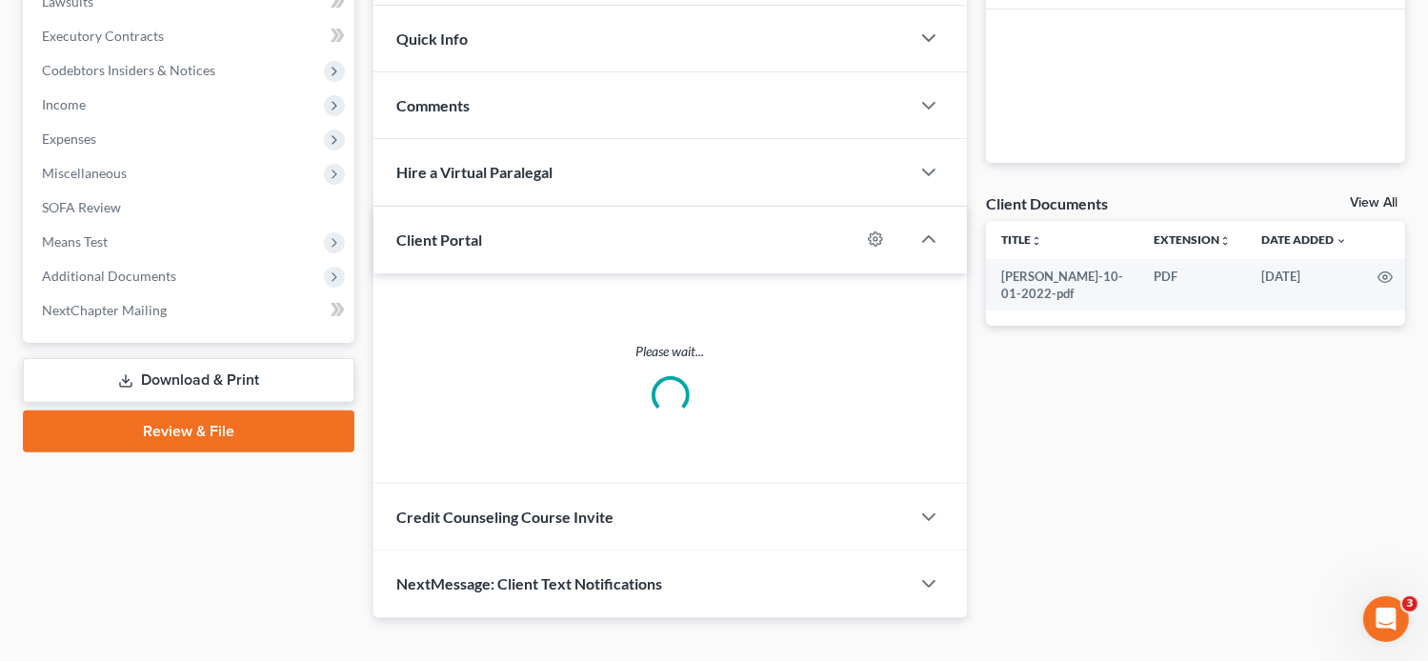
scroll to position [456, 0]
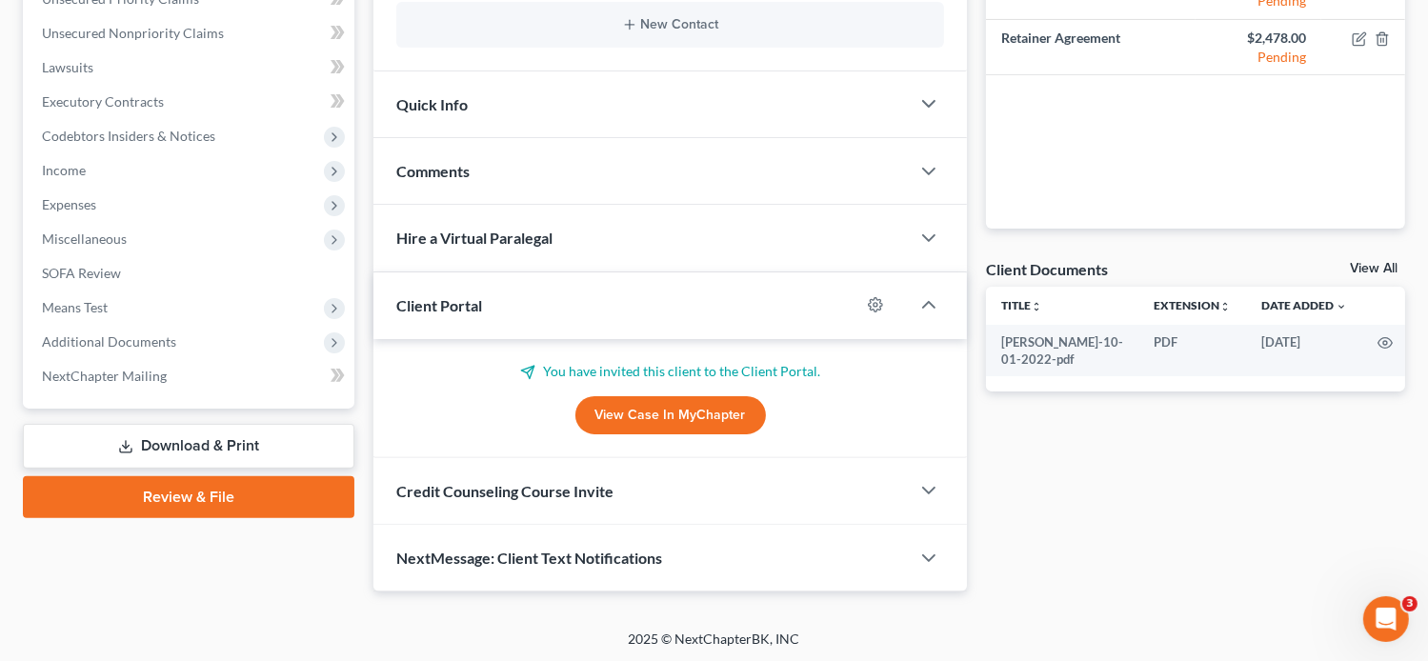
click at [572, 491] on span "Credit Counseling Course Invite" at bounding box center [504, 491] width 217 height 18
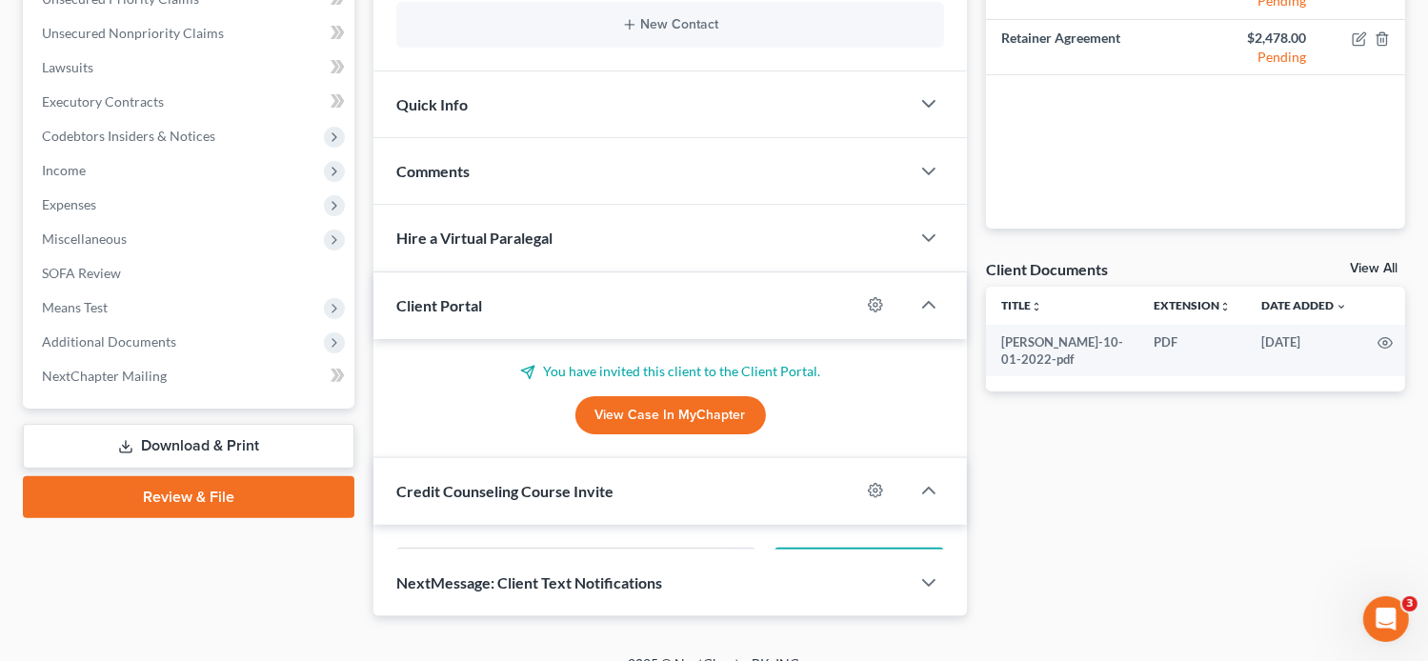
scroll to position [548, 0]
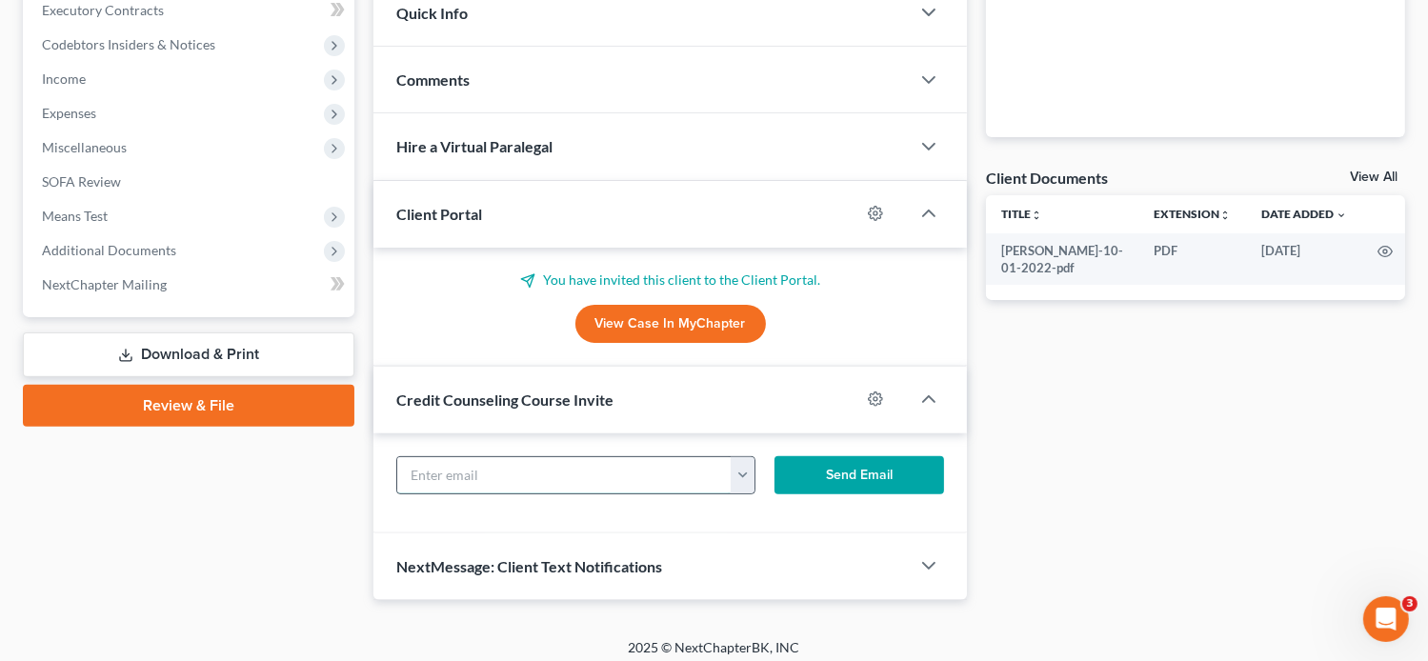
click at [477, 471] on input "text" at bounding box center [564, 475] width 335 height 36
paste input "[EMAIL_ADDRESS][DOMAIN_NAME]"
type input "[EMAIL_ADDRESS][DOMAIN_NAME]"
click at [814, 473] on button "Send Email" at bounding box center [859, 475] width 171 height 38
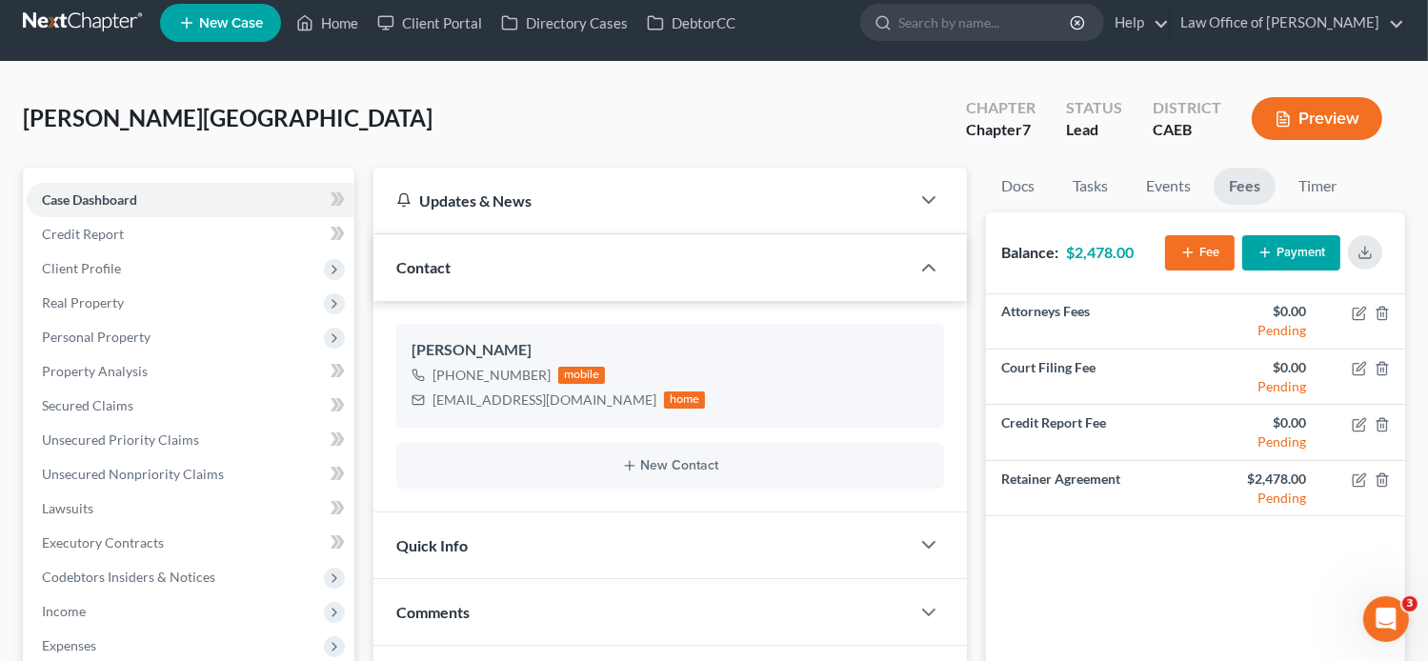
scroll to position [0, 0]
